Goal: Task Accomplishment & Management: Complete application form

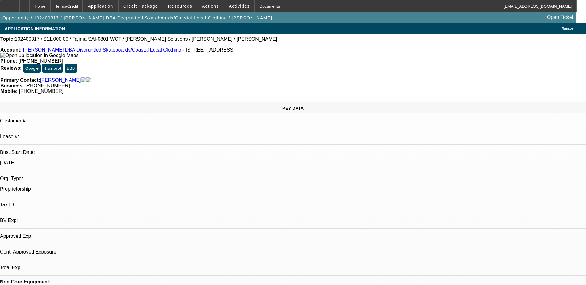
select select "0"
select select "2"
select select "0.1"
select select "4"
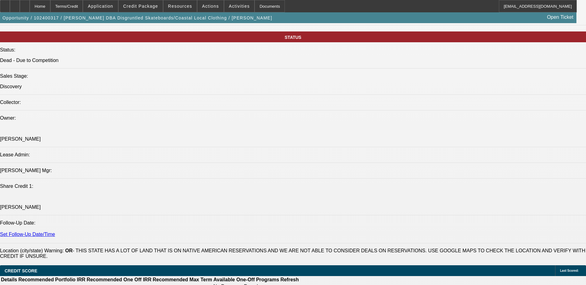
scroll to position [587, 0]
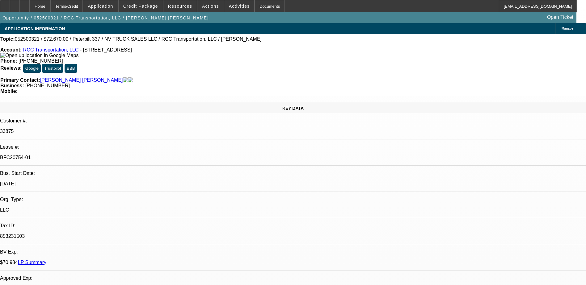
select select "0"
select select "2"
select select "0.1"
select select "0"
select select "2"
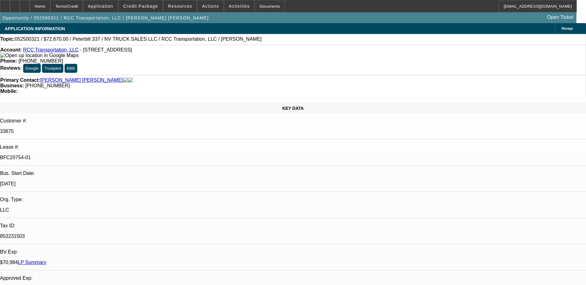
select select "0.1"
select select "0"
select select "2"
select select "0.1"
select select "2"
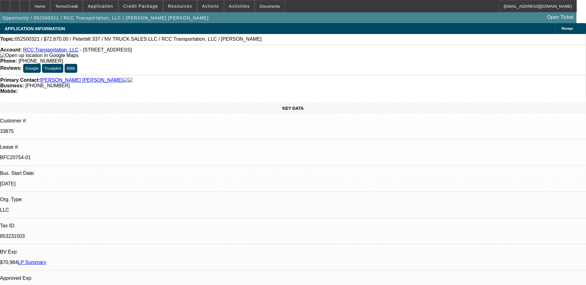
select select "0.1"
select select "1"
select select "2"
select select "4"
select select "1"
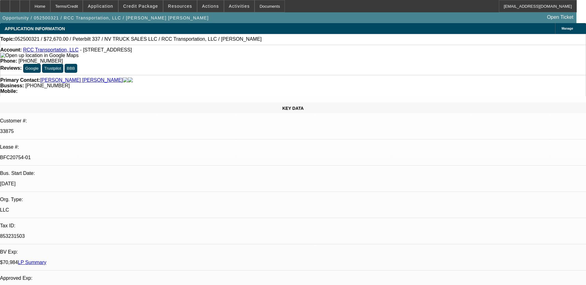
select select "2"
select select "4"
select select "1"
select select "2"
select select "4"
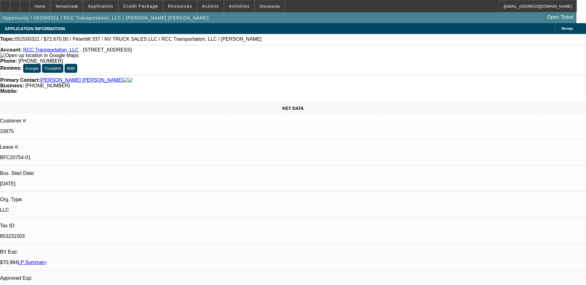
select select "1"
select select "2"
select select "4"
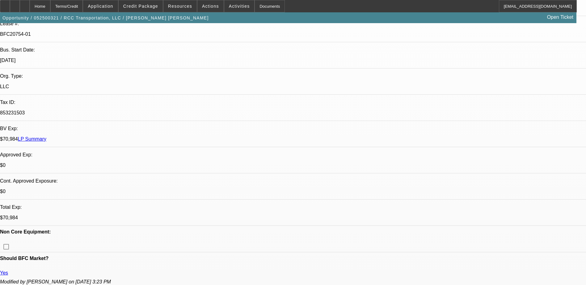
scroll to position [154, 0]
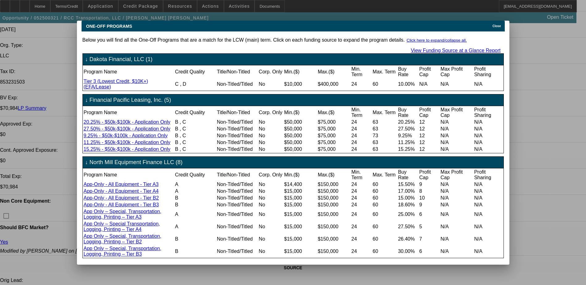
scroll to position [0, 0]
click at [66, 114] on div at bounding box center [293, 142] width 586 height 285
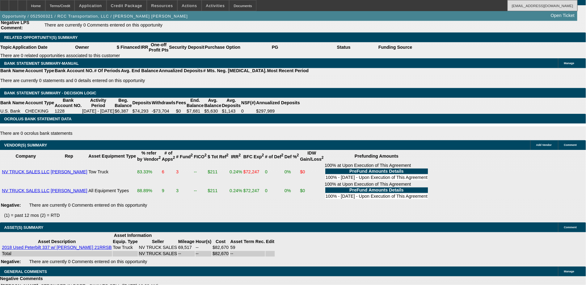
scroll to position [40, 0]
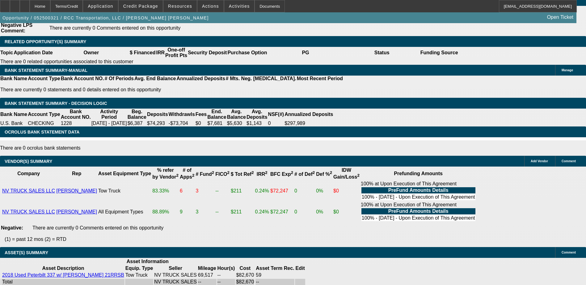
drag, startPoint x: 575, startPoint y: 0, endPoint x: 389, endPoint y: 190, distance: 265.9
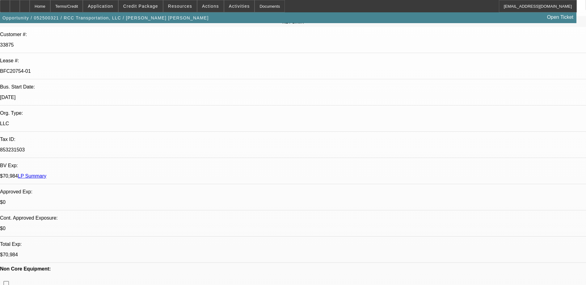
scroll to position [0, 0]
